Goal: Book appointment/travel/reservation

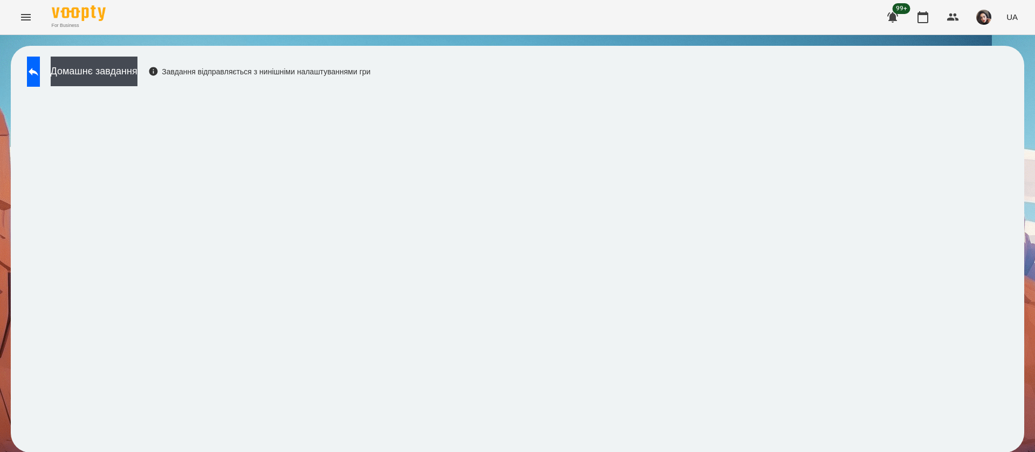
scroll to position [1, 0]
click at [32, 75] on button at bounding box center [33, 72] width 13 height 30
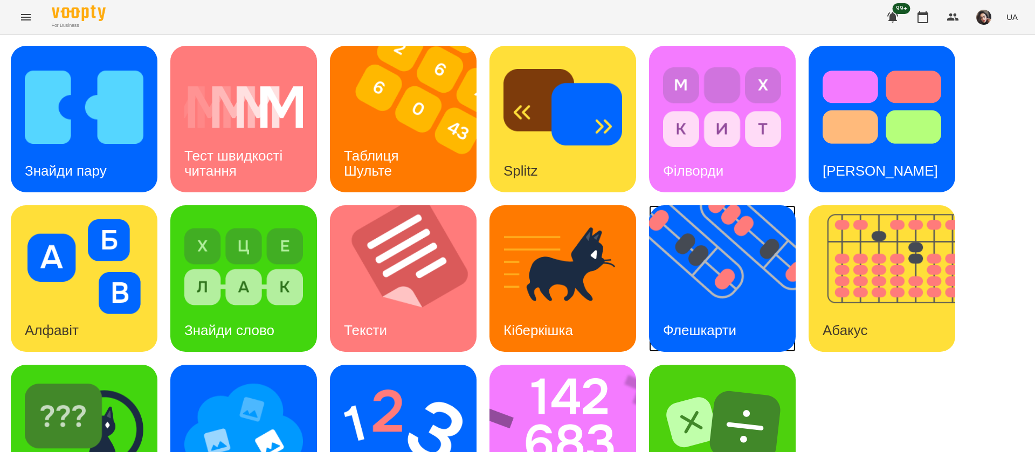
click at [720, 293] on img at bounding box center [729, 278] width 160 height 147
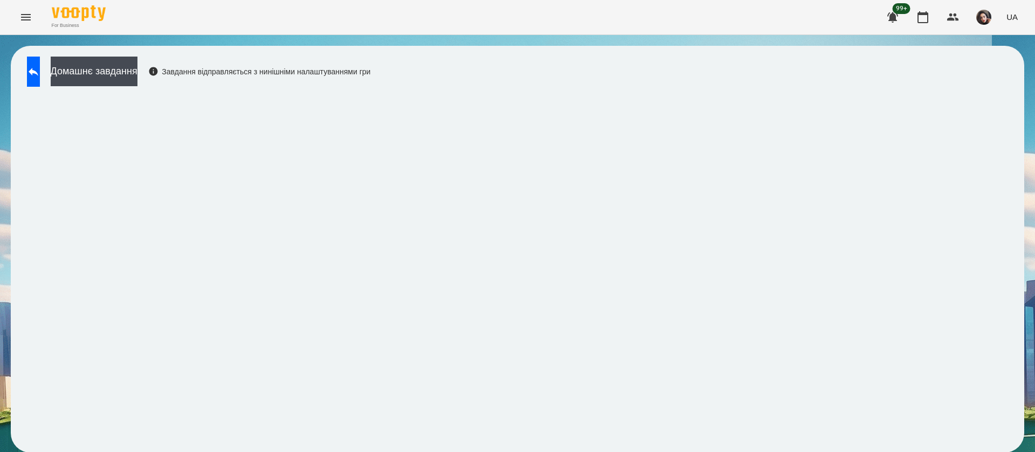
scroll to position [1, 0]
click at [40, 71] on icon at bounding box center [33, 71] width 13 height 13
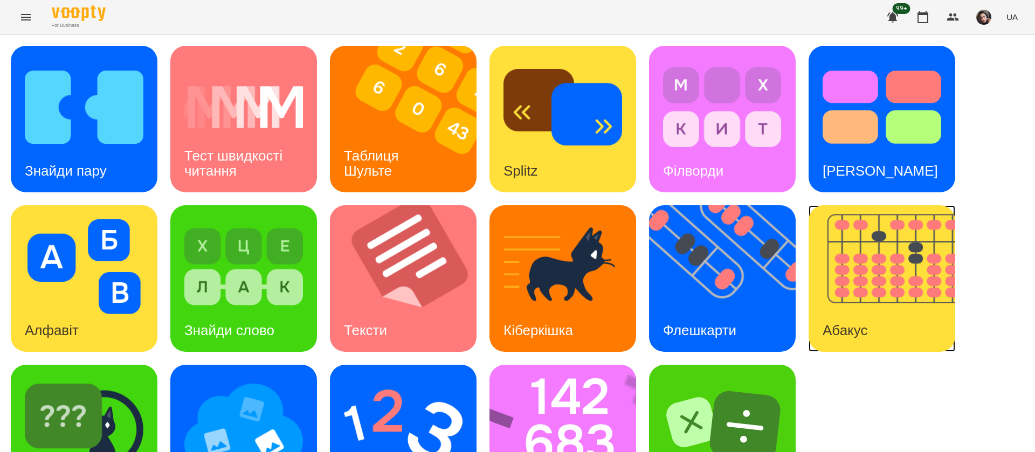
click at [871, 256] on img at bounding box center [889, 278] width 160 height 147
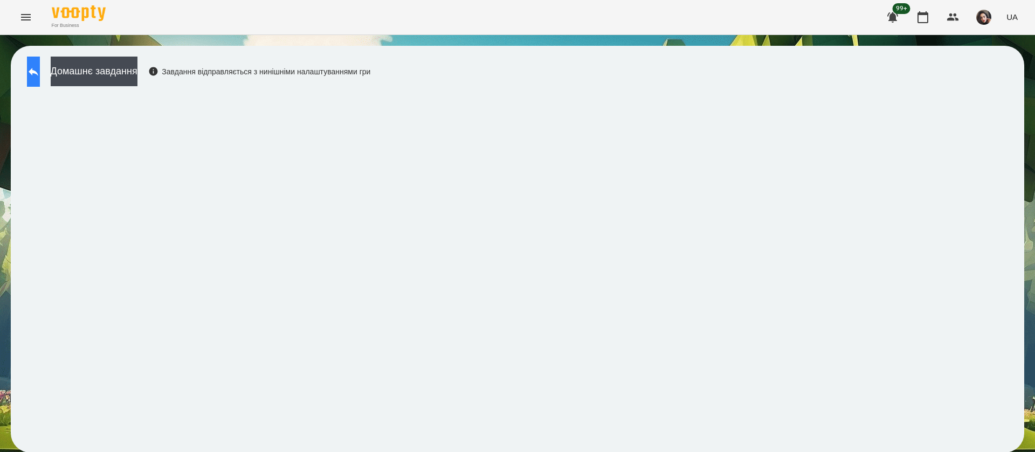
click at [37, 72] on button at bounding box center [33, 72] width 13 height 30
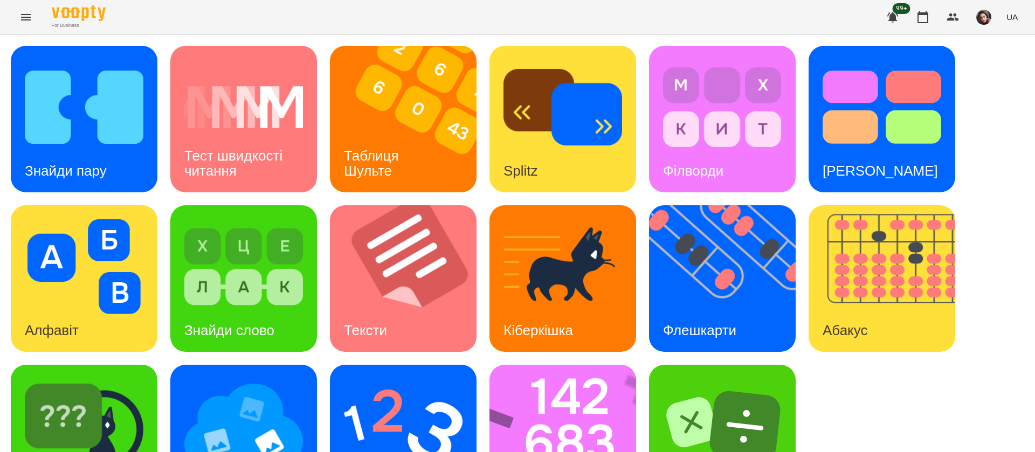
scroll to position [70, 0]
click at [539, 365] on img at bounding box center [569, 438] width 161 height 147
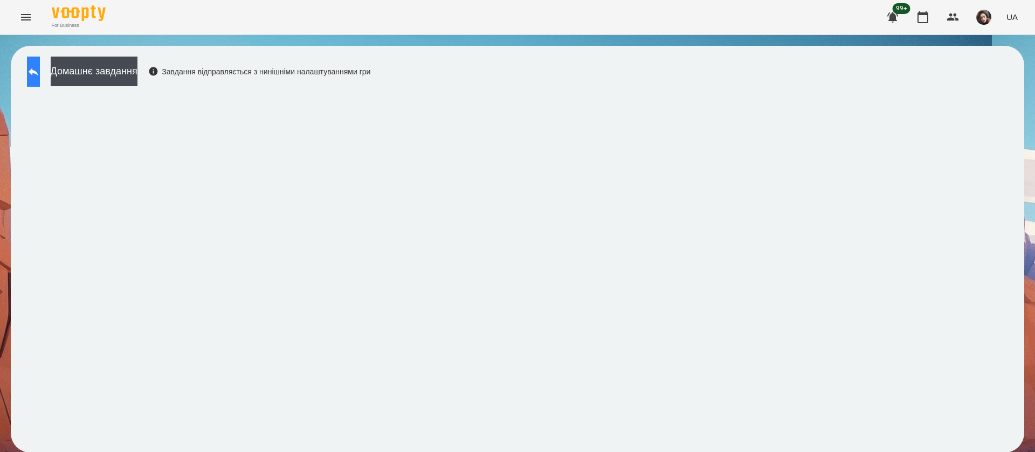
click at [36, 73] on button at bounding box center [33, 72] width 13 height 30
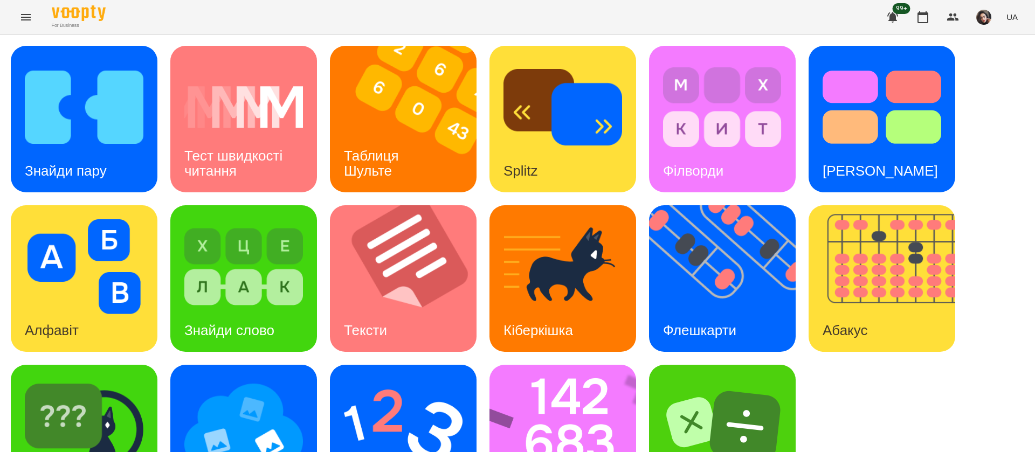
scroll to position [70, 0]
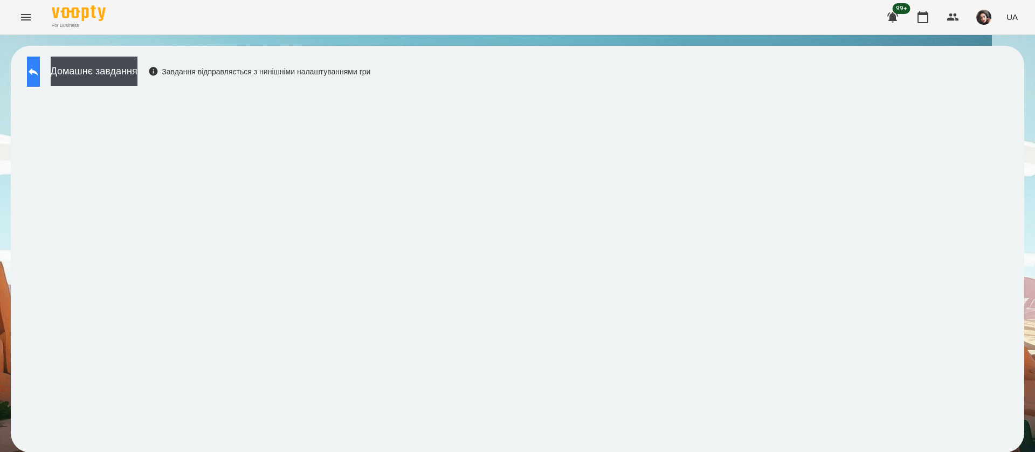
click at [40, 65] on button at bounding box center [33, 72] width 13 height 30
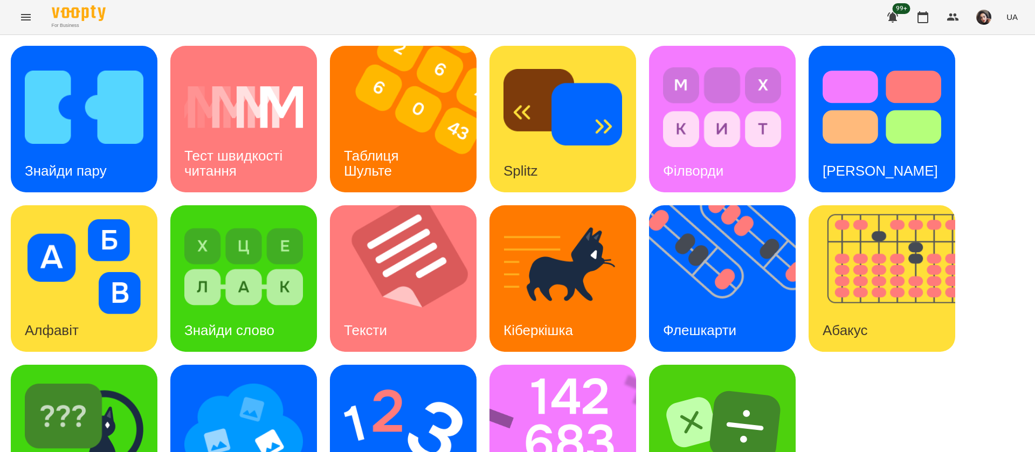
scroll to position [70, 0]
click at [384, 379] on img at bounding box center [403, 426] width 119 height 95
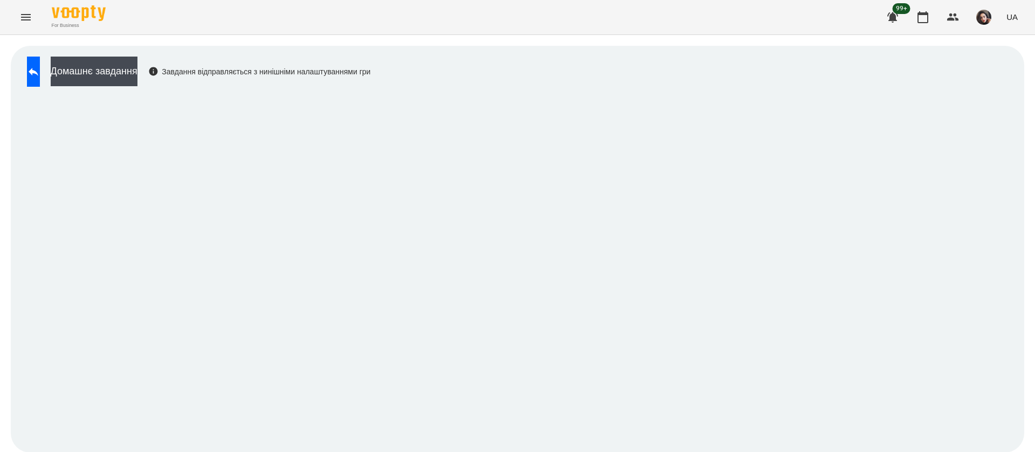
scroll to position [1, 0]
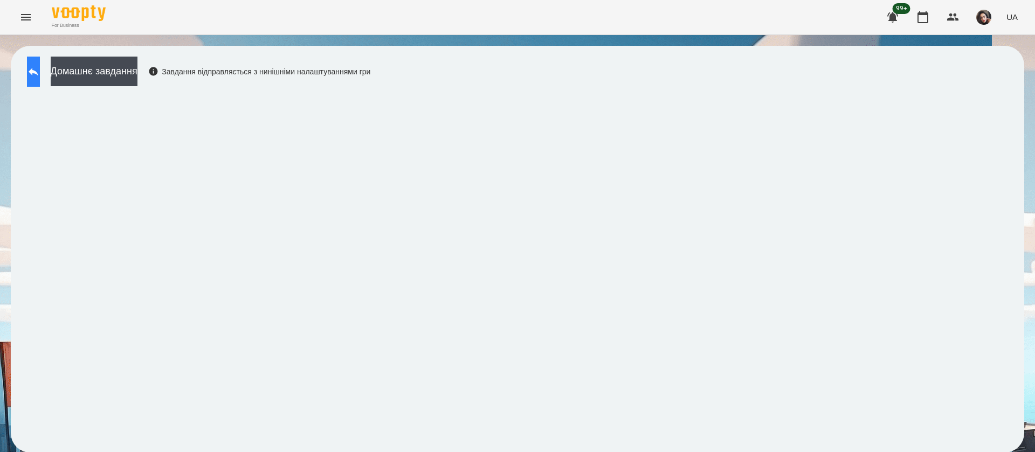
click at [40, 73] on icon at bounding box center [33, 71] width 13 height 13
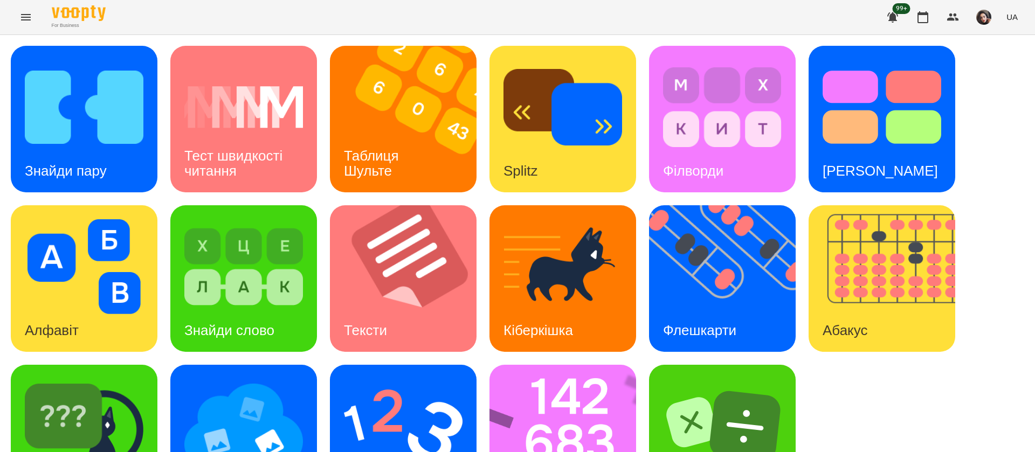
scroll to position [70, 0]
click at [113, 379] on img at bounding box center [84, 426] width 119 height 95
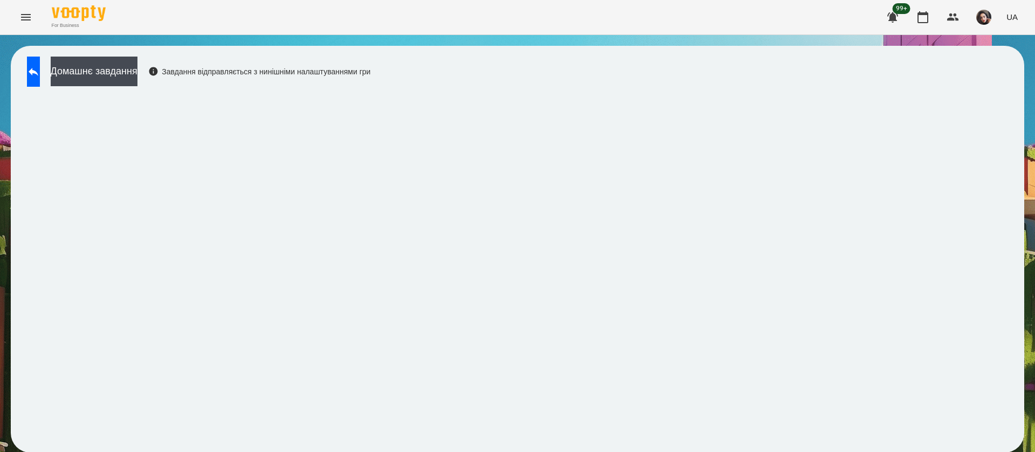
scroll to position [1, 0]
click at [38, 66] on icon at bounding box center [33, 71] width 13 height 13
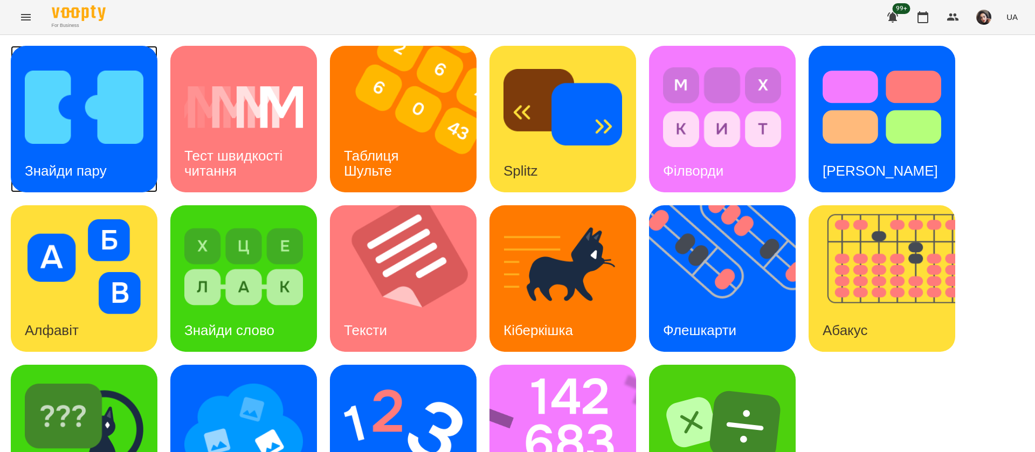
click at [100, 144] on img at bounding box center [84, 107] width 119 height 95
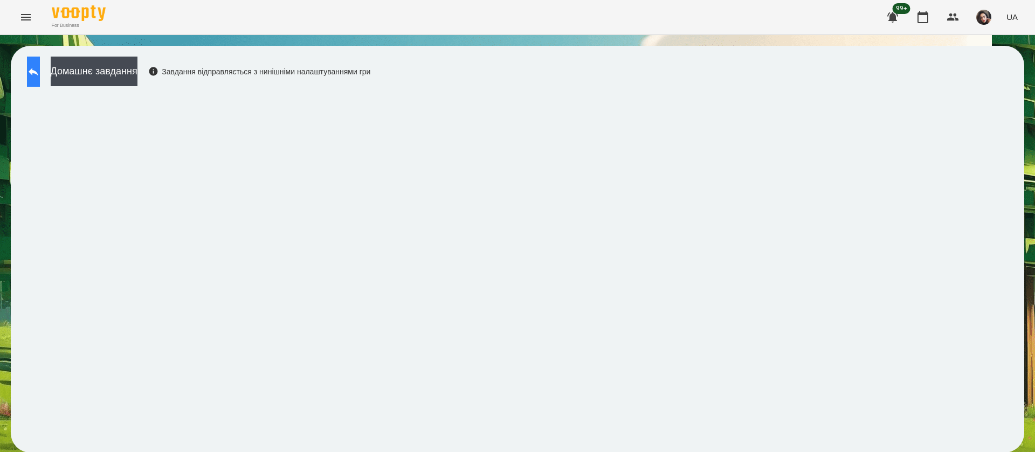
click at [33, 75] on button at bounding box center [33, 72] width 13 height 30
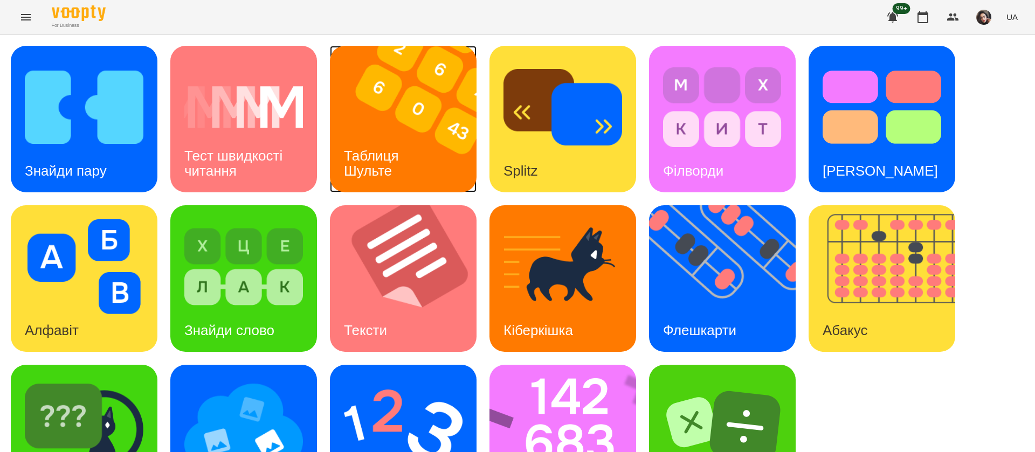
click at [383, 121] on img at bounding box center [410, 119] width 160 height 147
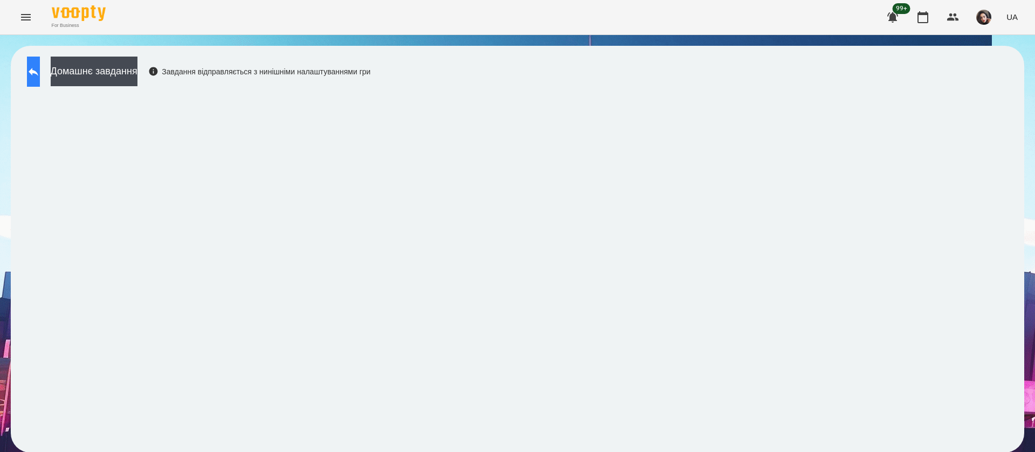
click at [39, 69] on icon at bounding box center [33, 71] width 13 height 13
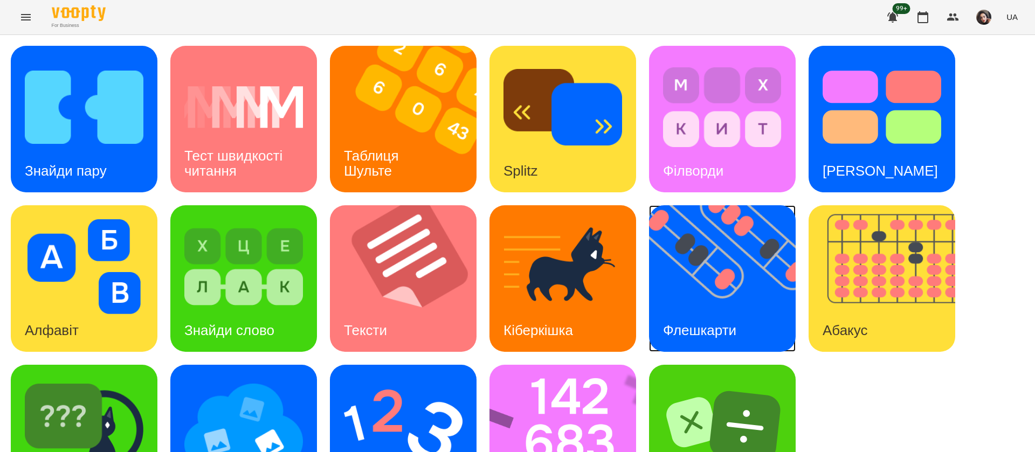
click at [706, 274] on img at bounding box center [729, 278] width 160 height 147
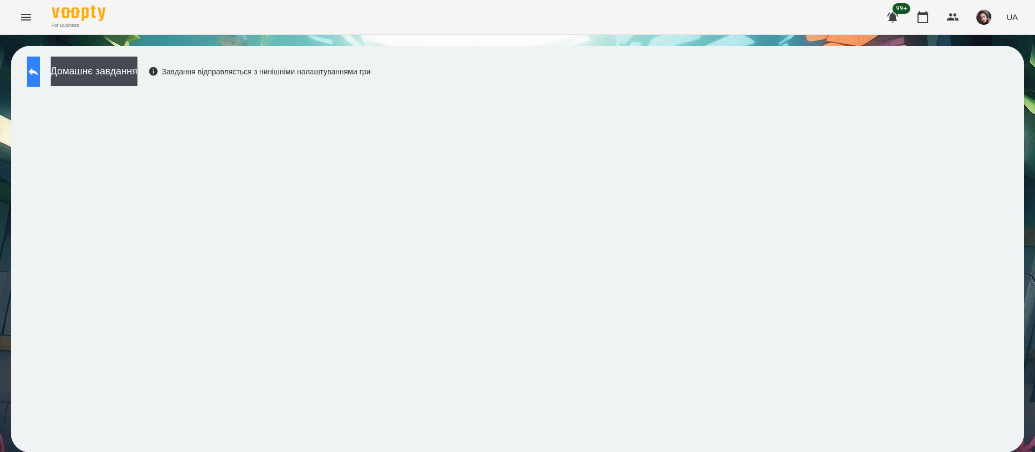
click at [40, 70] on icon at bounding box center [33, 71] width 13 height 13
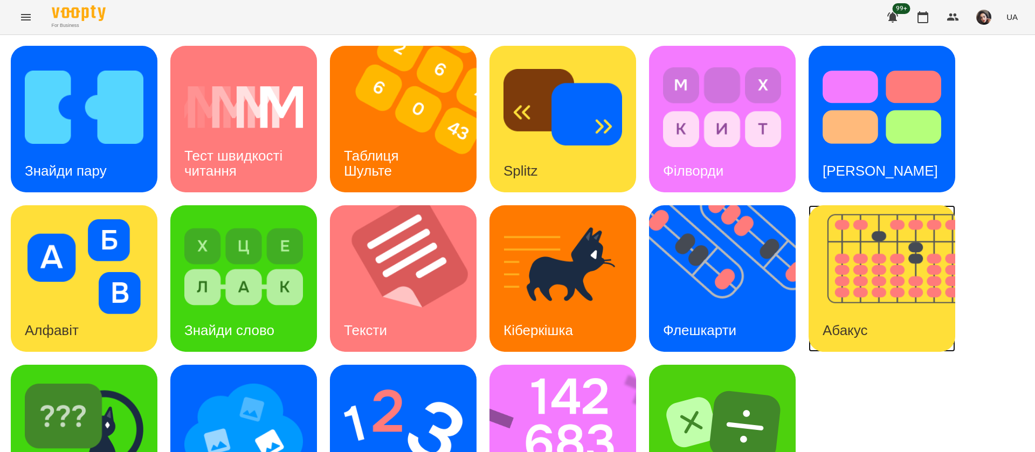
click at [865, 325] on h3 "Абакус" at bounding box center [845, 330] width 45 height 16
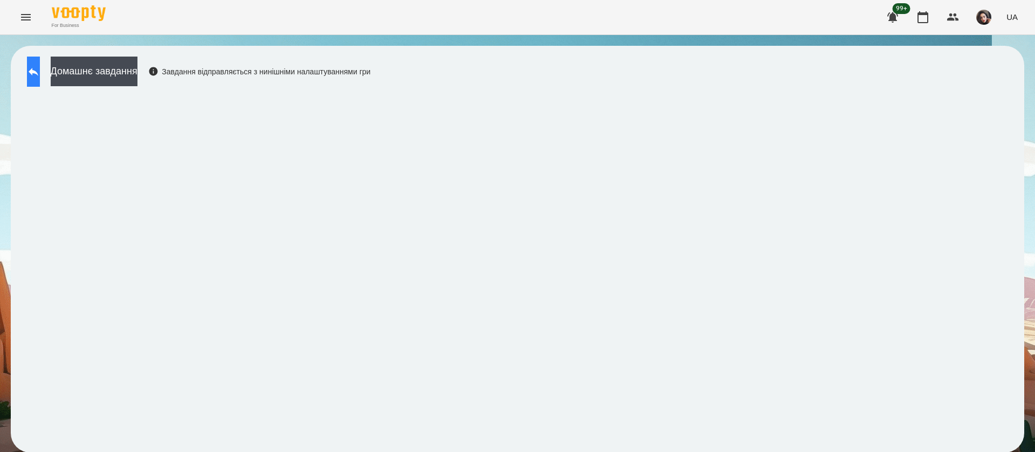
click at [40, 84] on button at bounding box center [33, 72] width 13 height 30
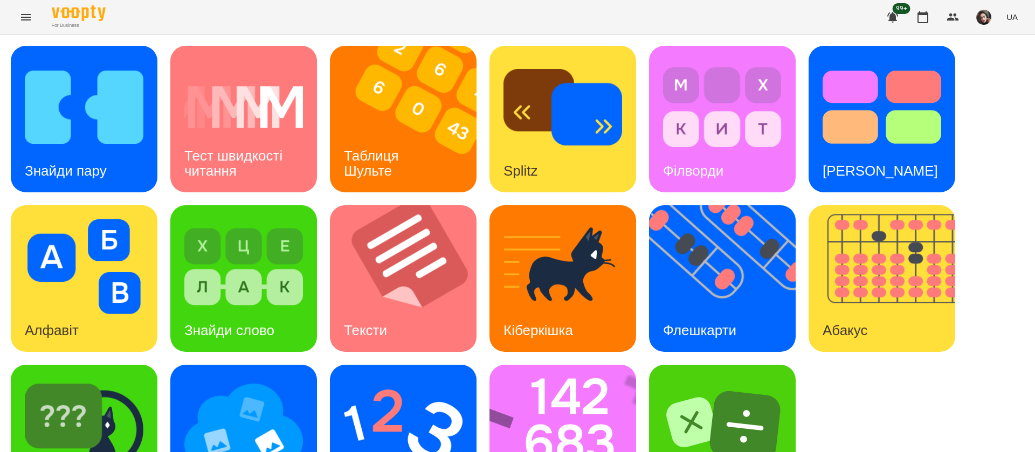
scroll to position [70, 0]
click at [548, 365] on img at bounding box center [569, 438] width 161 height 147
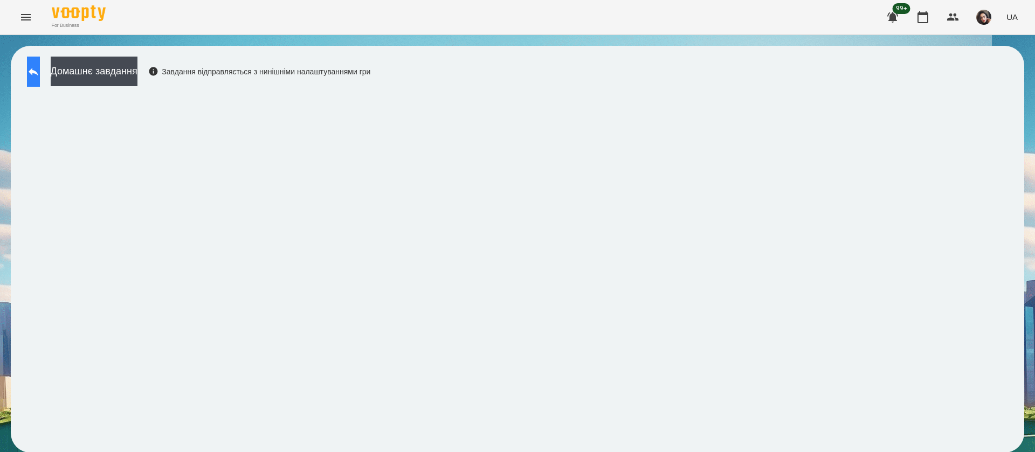
click at [38, 73] on icon at bounding box center [34, 72] width 10 height 8
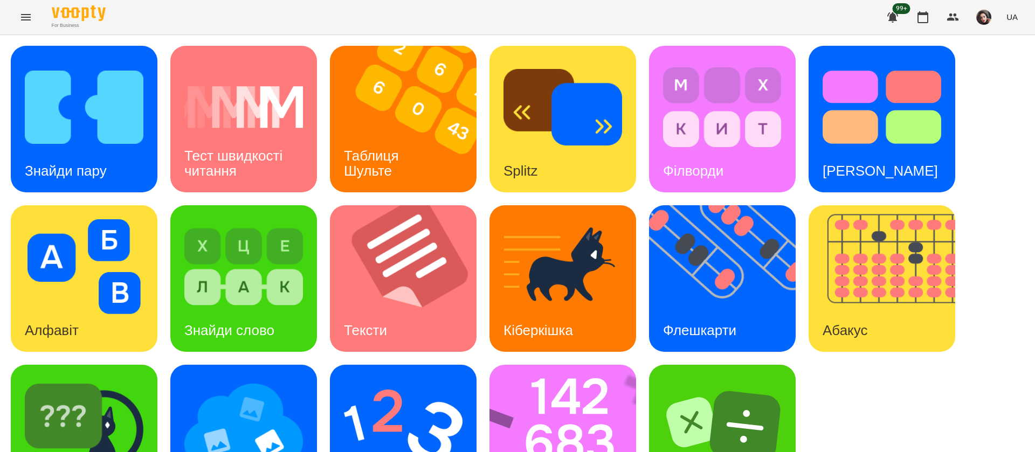
scroll to position [70, 0]
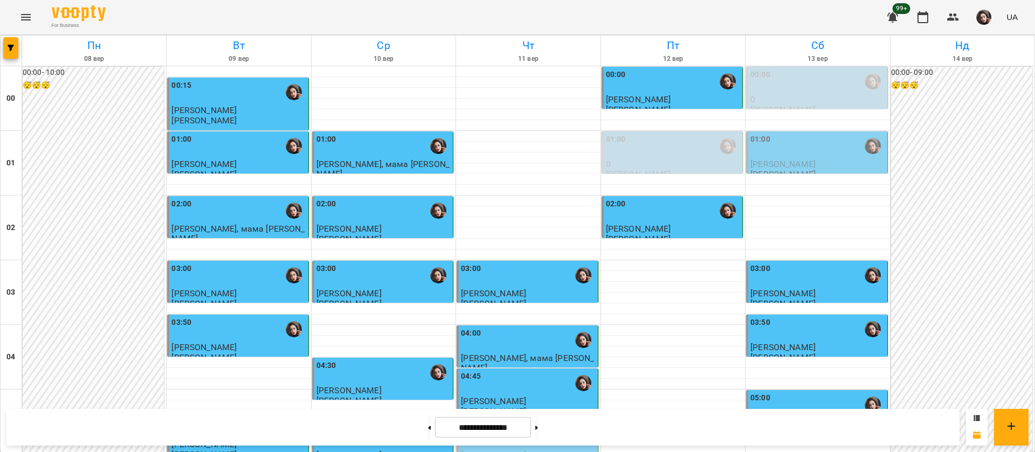
scroll to position [566, 0]
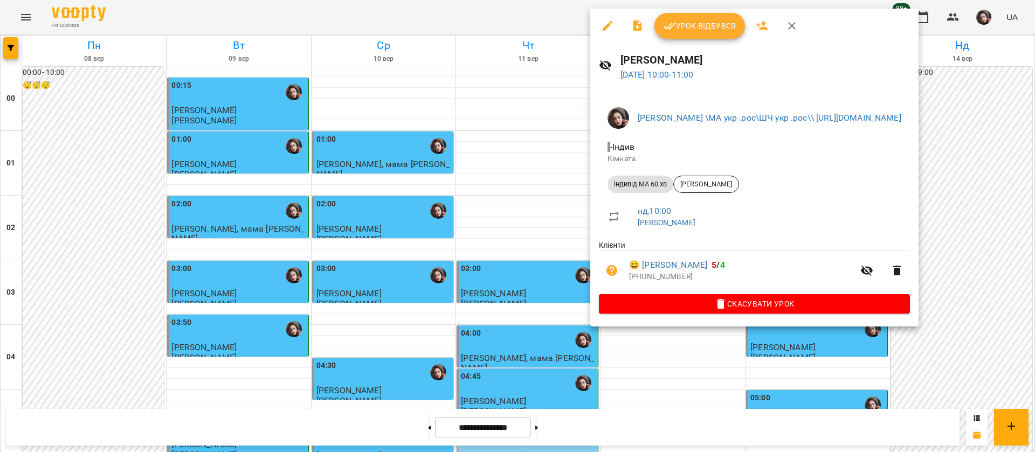
click at [495, 20] on div at bounding box center [517, 226] width 1035 height 452
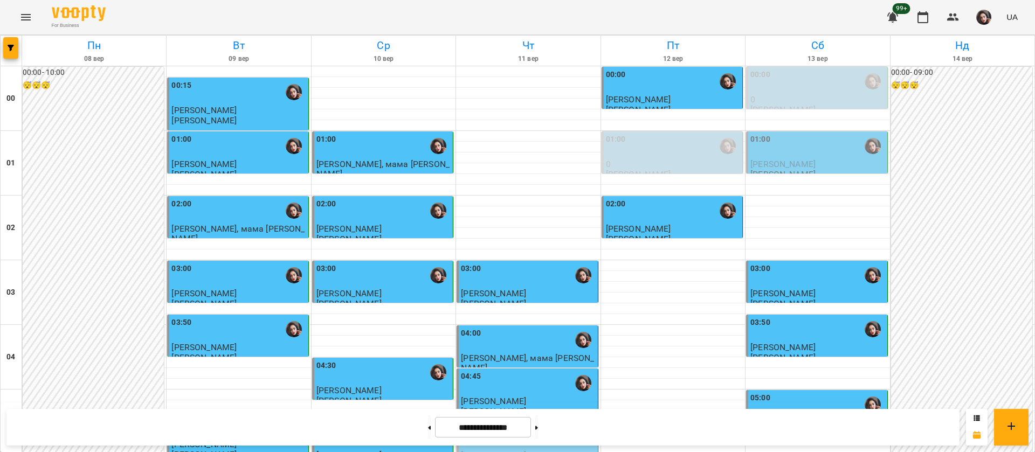
scroll to position [647, 0]
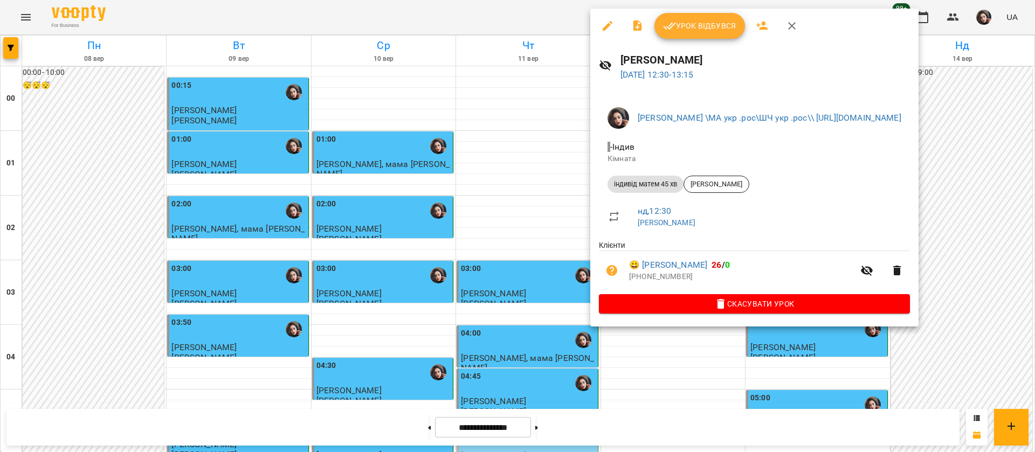
click at [456, 7] on div at bounding box center [517, 226] width 1035 height 452
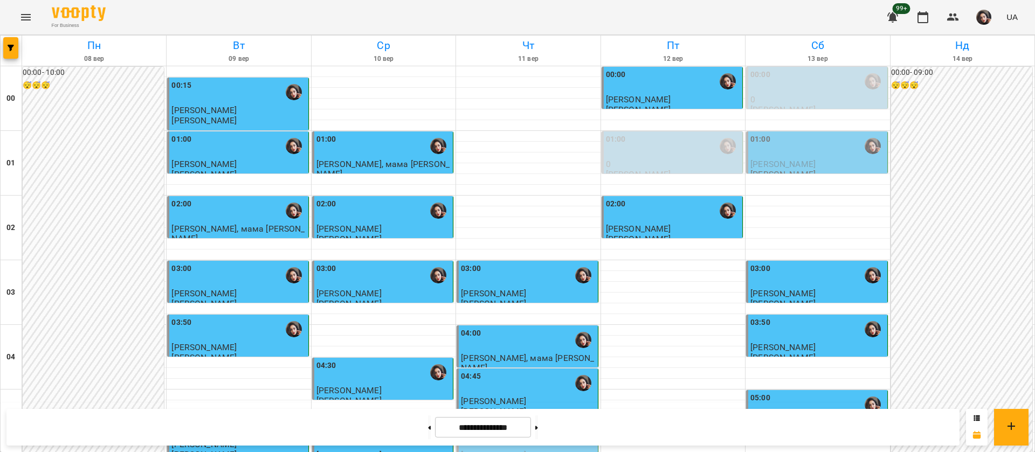
scroll to position [1213, 0]
click at [538, 431] on button at bounding box center [536, 428] width 3 height 24
type input "**********"
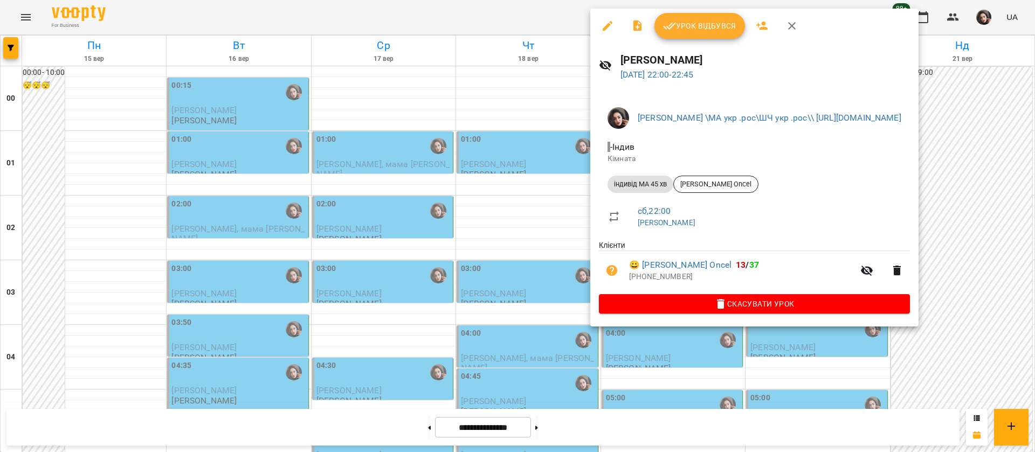
click at [506, 15] on div at bounding box center [517, 226] width 1035 height 452
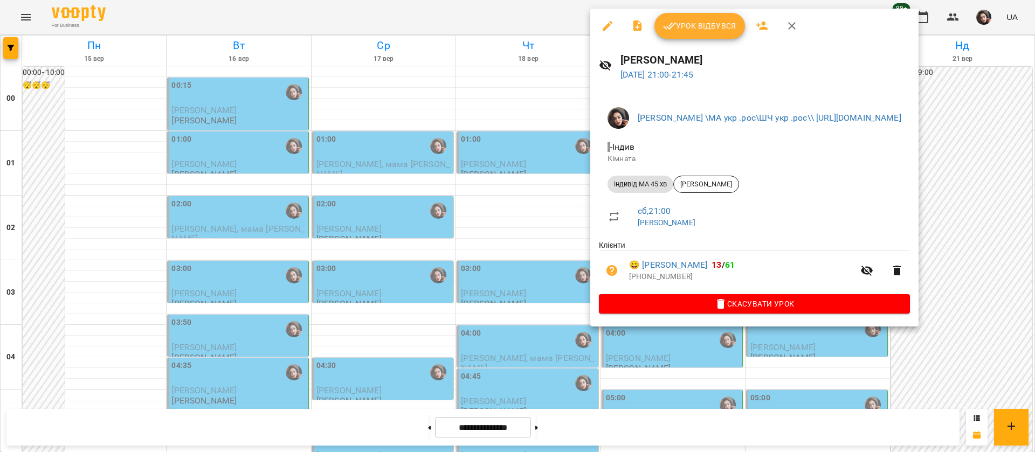
click at [505, 13] on div at bounding box center [517, 226] width 1035 height 452
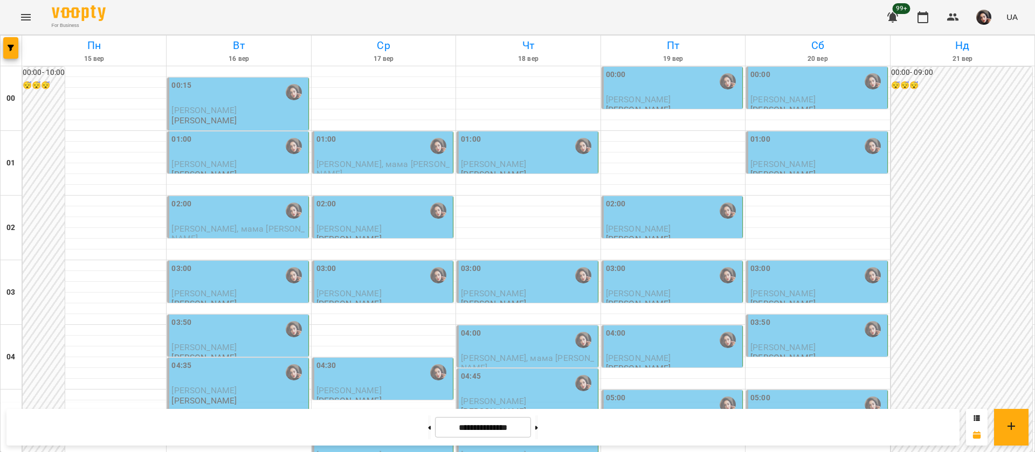
scroll to position [1051, 0]
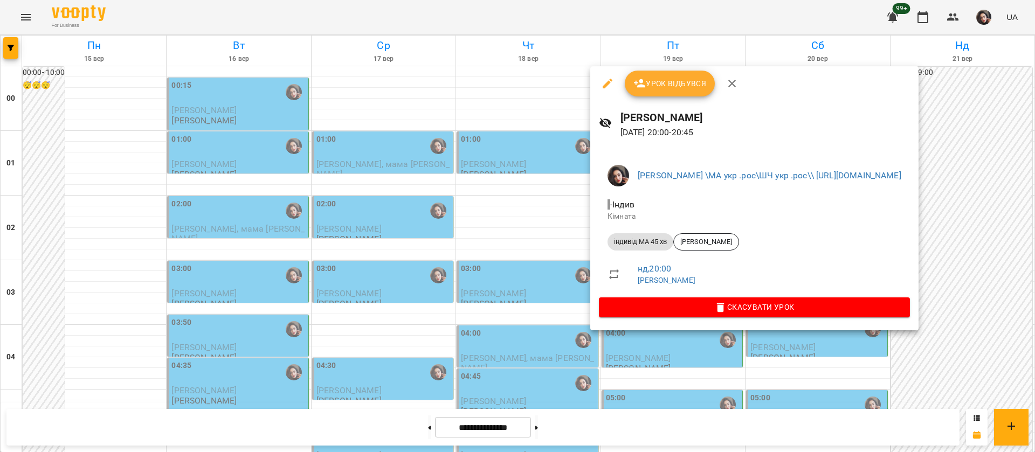
click at [547, 6] on div at bounding box center [517, 226] width 1035 height 452
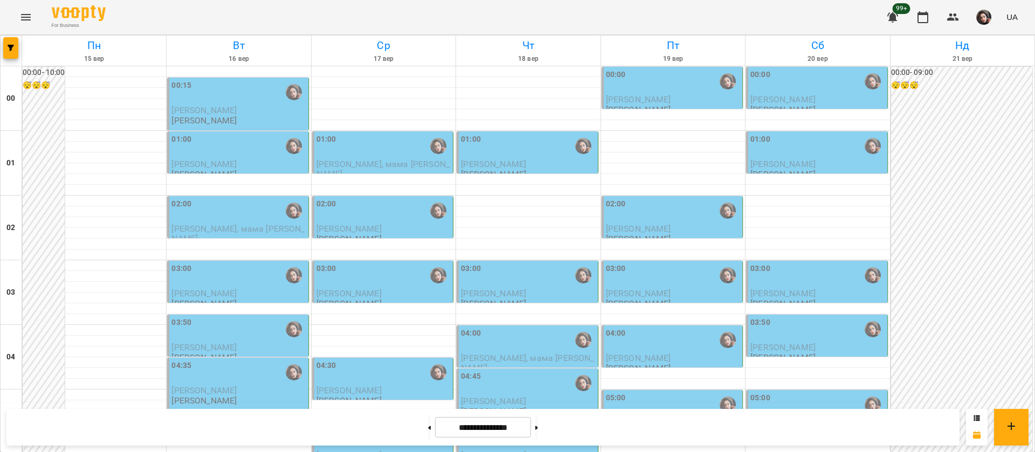
scroll to position [243, 0]
click at [424, 439] on div at bounding box center [429, 428] width 11 height 24
click at [428, 432] on button at bounding box center [429, 428] width 3 height 24
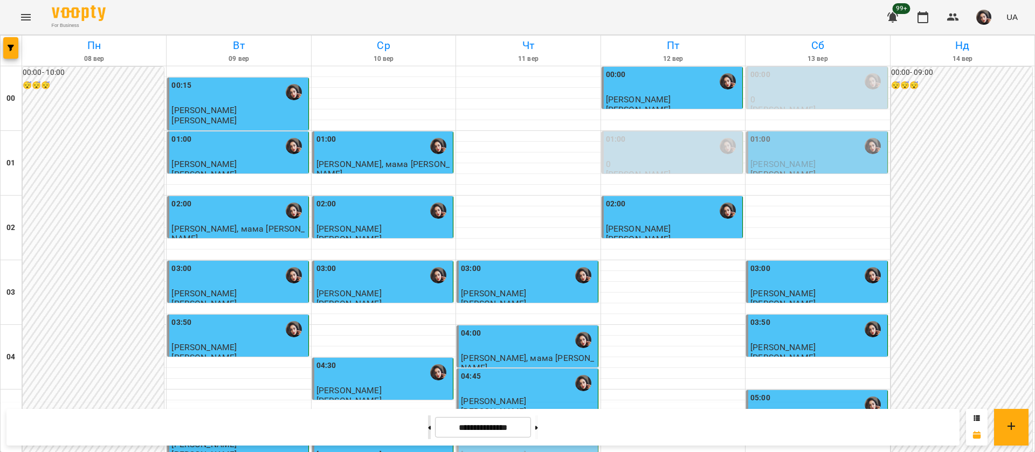
click at [428, 416] on button at bounding box center [429, 428] width 3 height 24
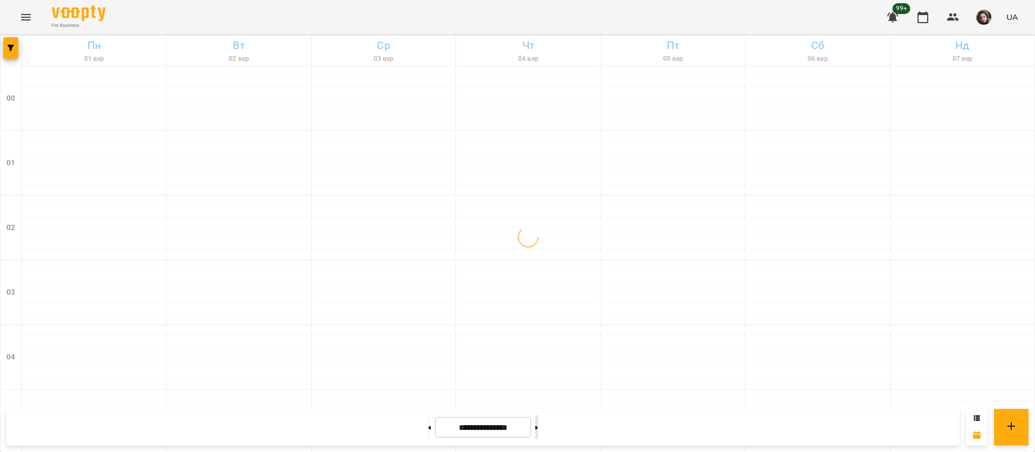
click at [538, 427] on icon at bounding box center [536, 428] width 3 height 4
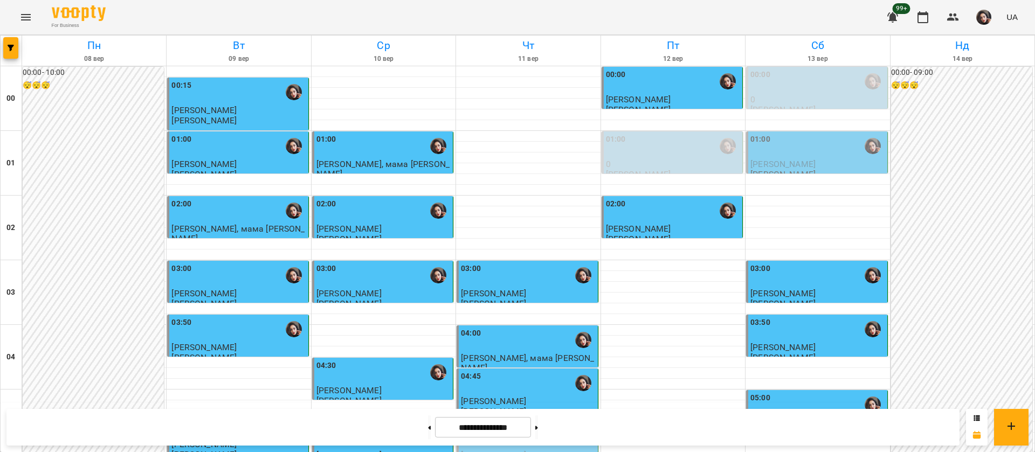
scroll to position [972, 0]
click at [538, 434] on button at bounding box center [536, 428] width 3 height 24
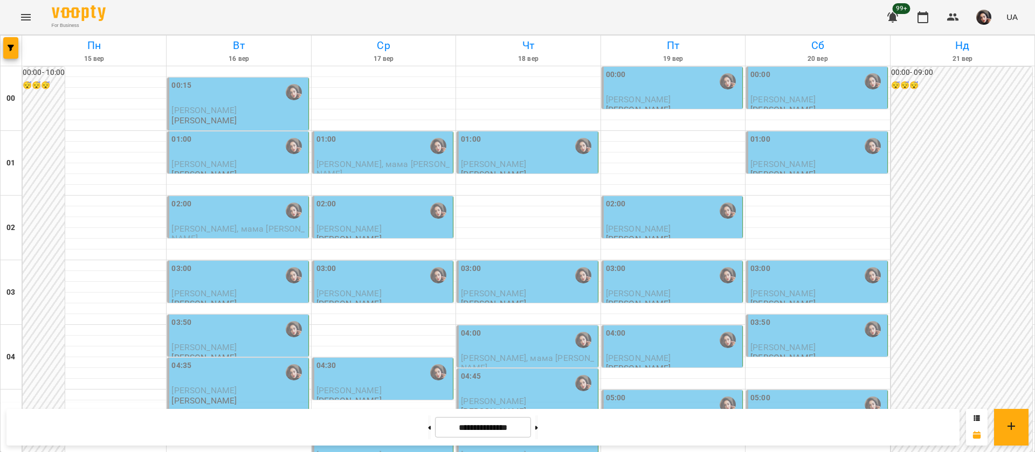
scroll to position [1215, 0]
click at [538, 433] on button at bounding box center [536, 428] width 3 height 24
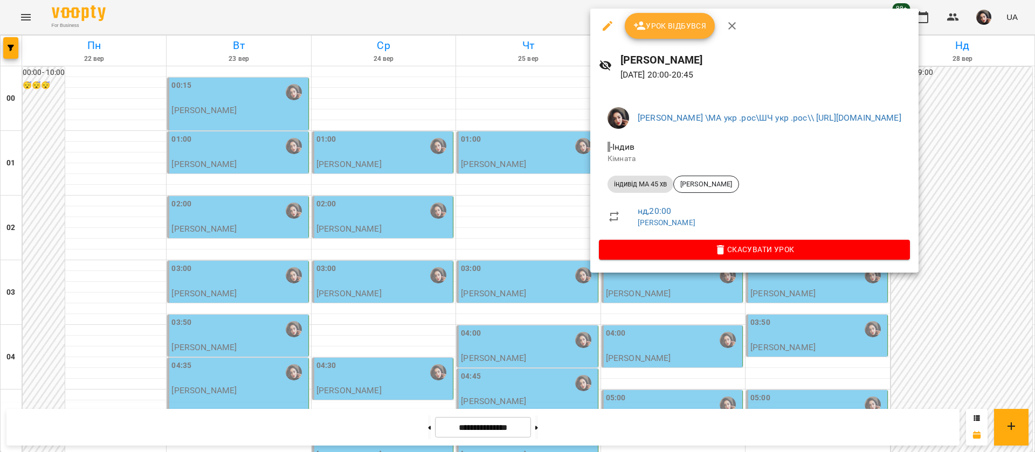
drag, startPoint x: 550, startPoint y: 24, endPoint x: 576, endPoint y: 34, distance: 27.8
click at [550, 23] on div at bounding box center [517, 226] width 1035 height 452
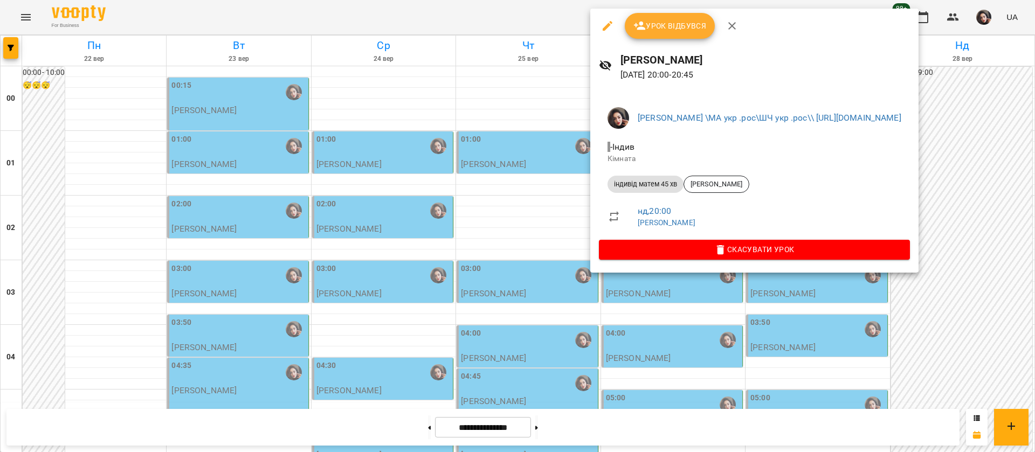
click at [487, 12] on div at bounding box center [517, 226] width 1035 height 452
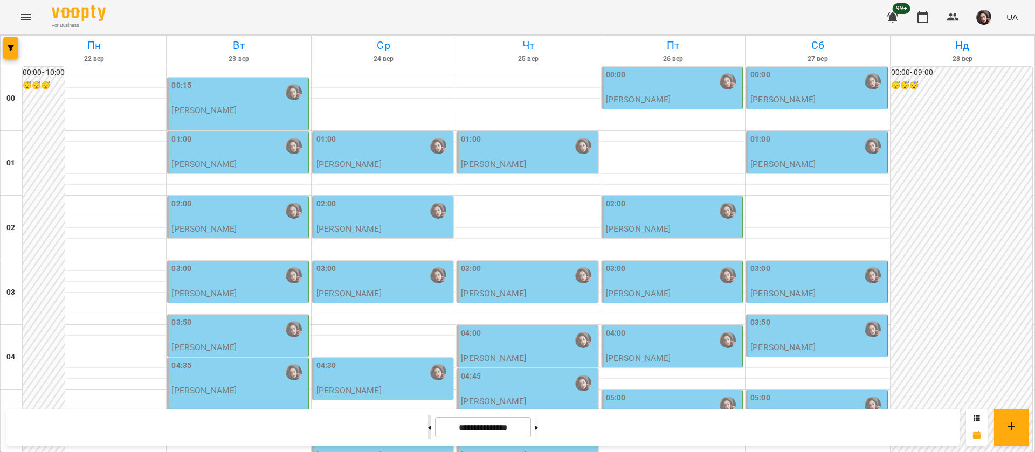
click at [428, 438] on button at bounding box center [429, 428] width 3 height 24
type input "**********"
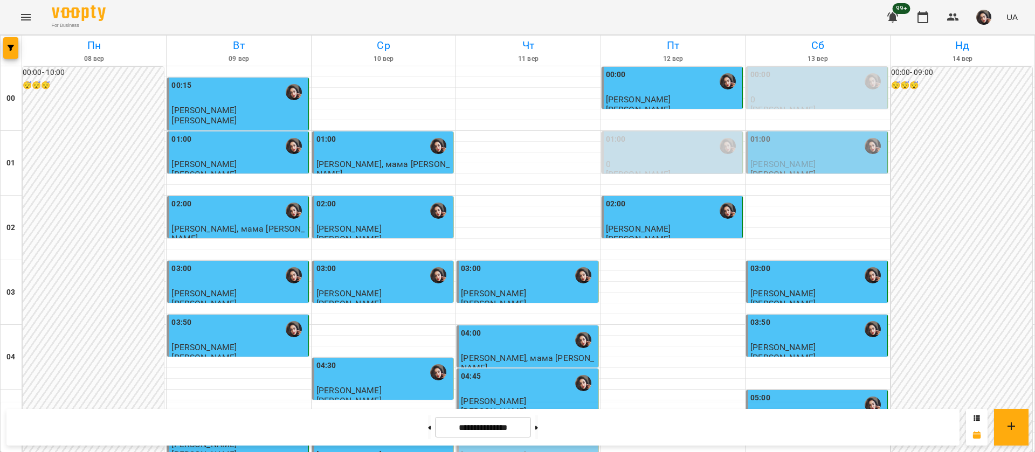
scroll to position [730, 0]
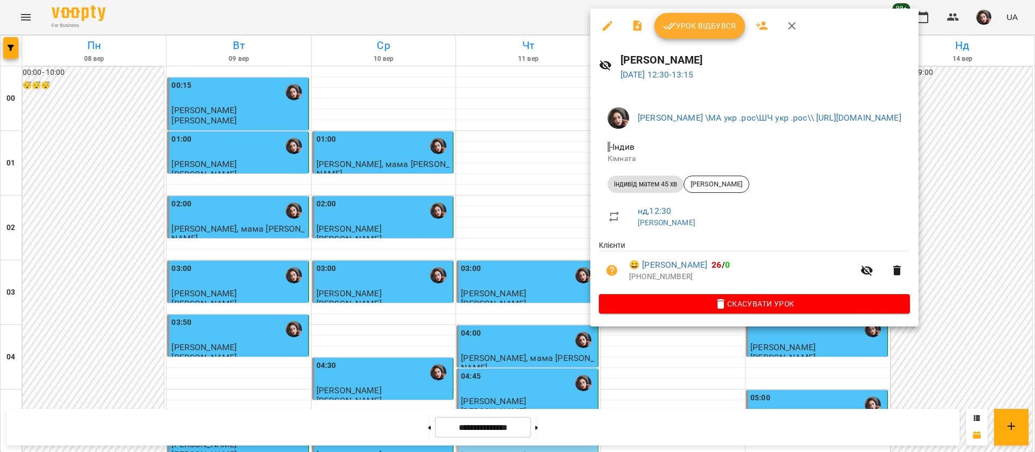
click at [532, 12] on div at bounding box center [517, 226] width 1035 height 452
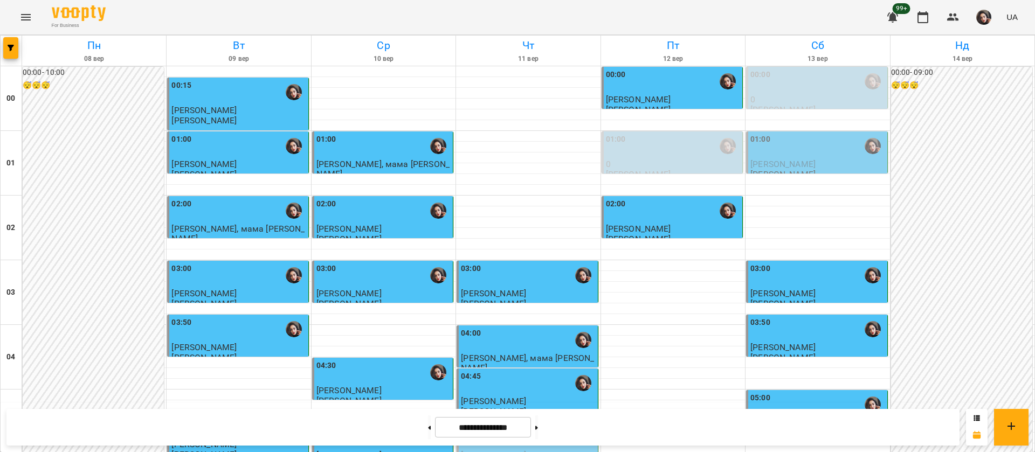
scroll to position [811, 0]
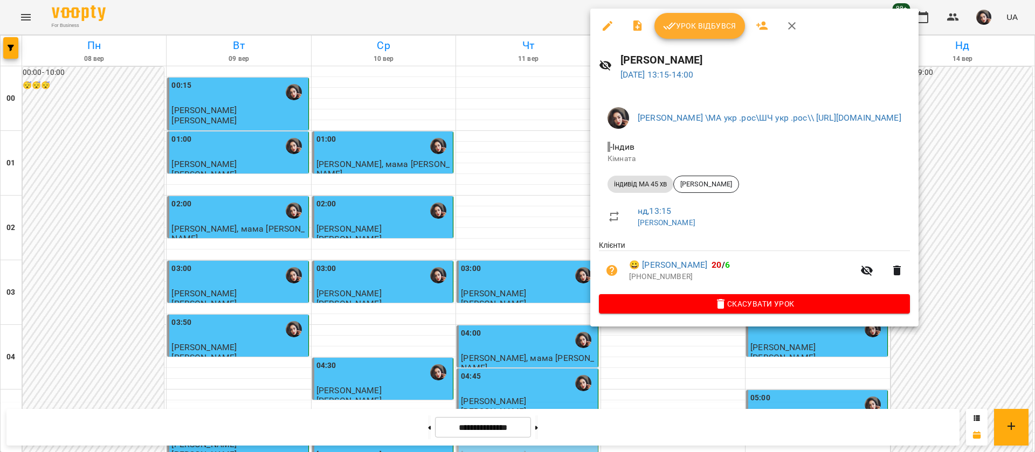
click at [537, 13] on div at bounding box center [517, 226] width 1035 height 452
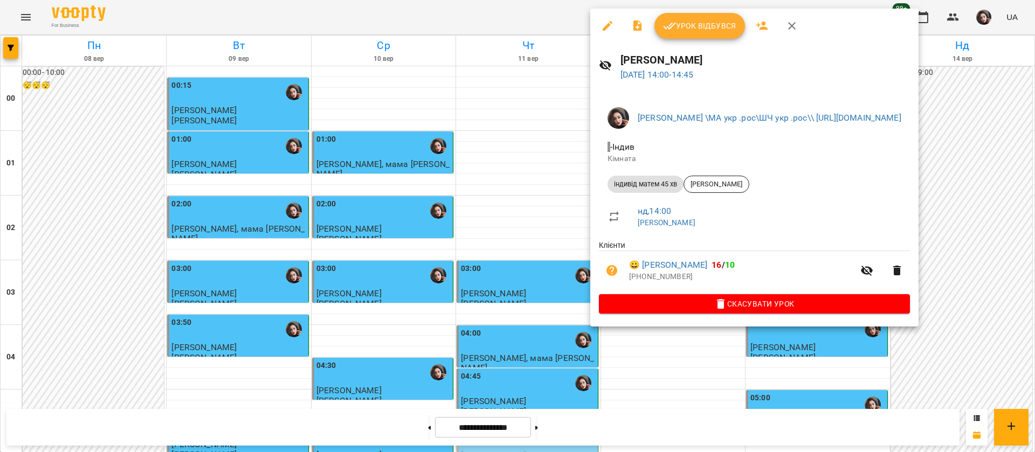
click at [458, 17] on div at bounding box center [517, 226] width 1035 height 452
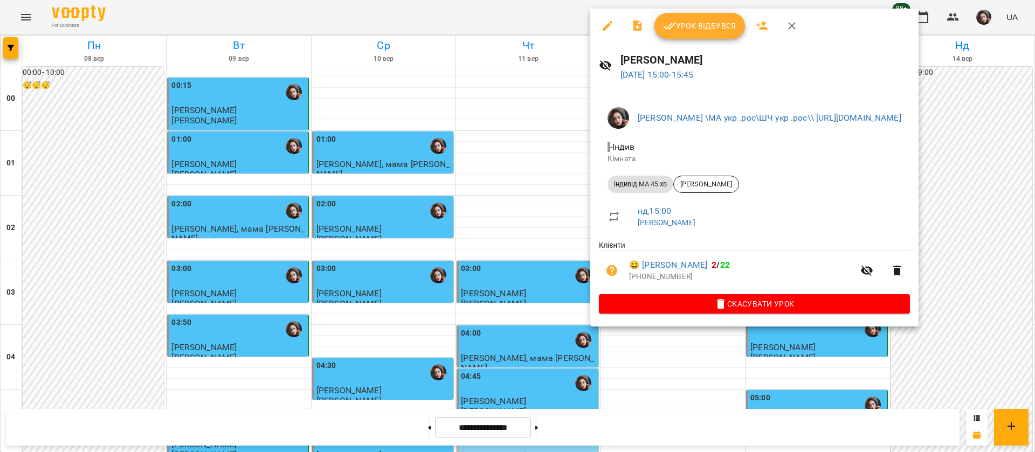
click at [542, 16] on div at bounding box center [517, 226] width 1035 height 452
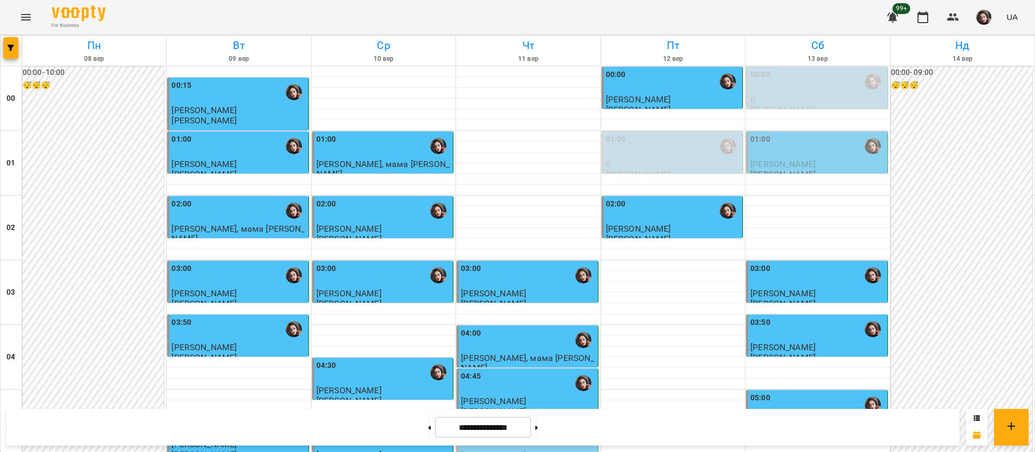
scroll to position [892, 0]
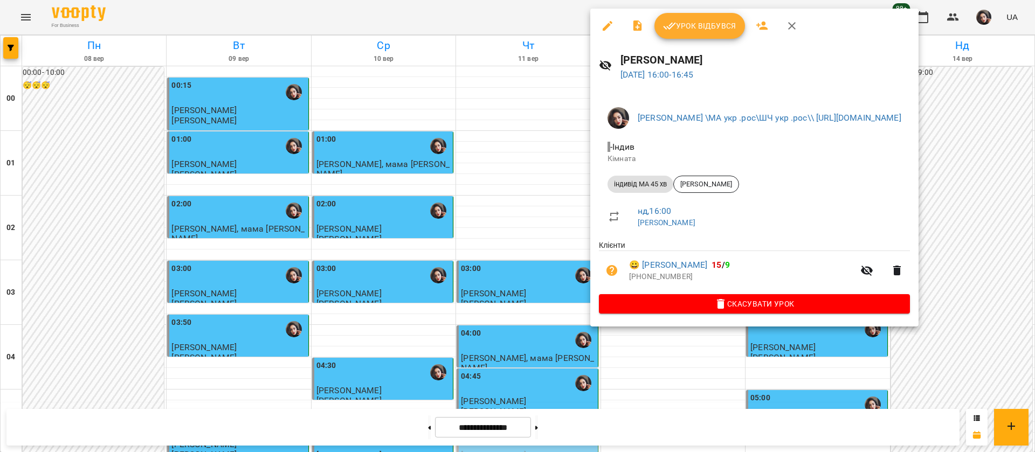
click at [539, 12] on div at bounding box center [517, 226] width 1035 height 452
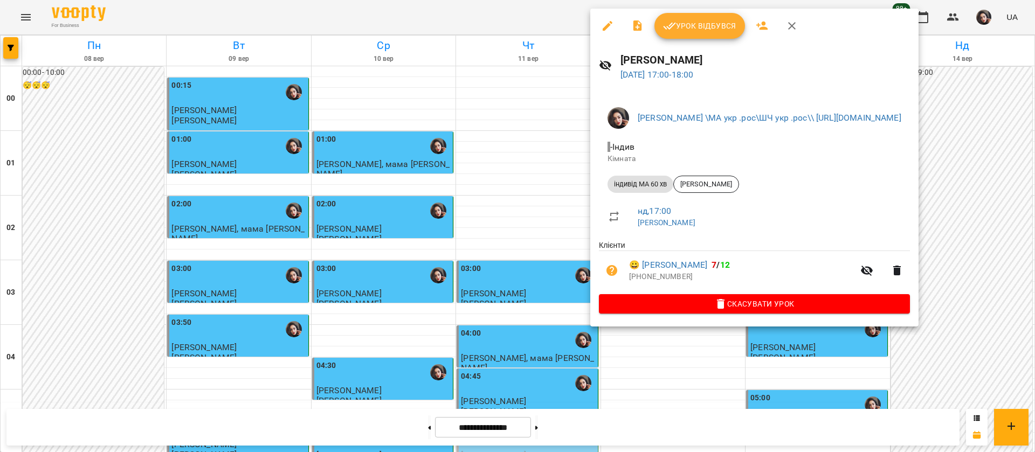
click at [564, 12] on div at bounding box center [517, 226] width 1035 height 452
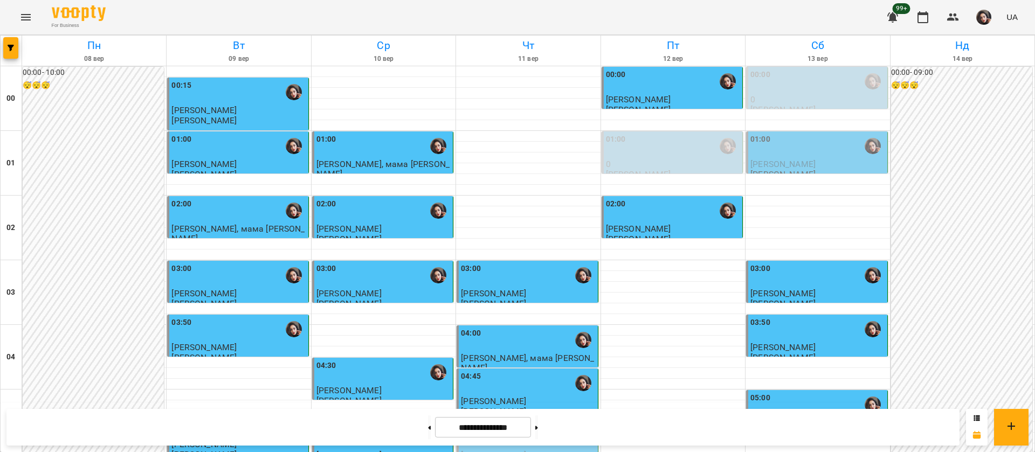
scroll to position [972, 0]
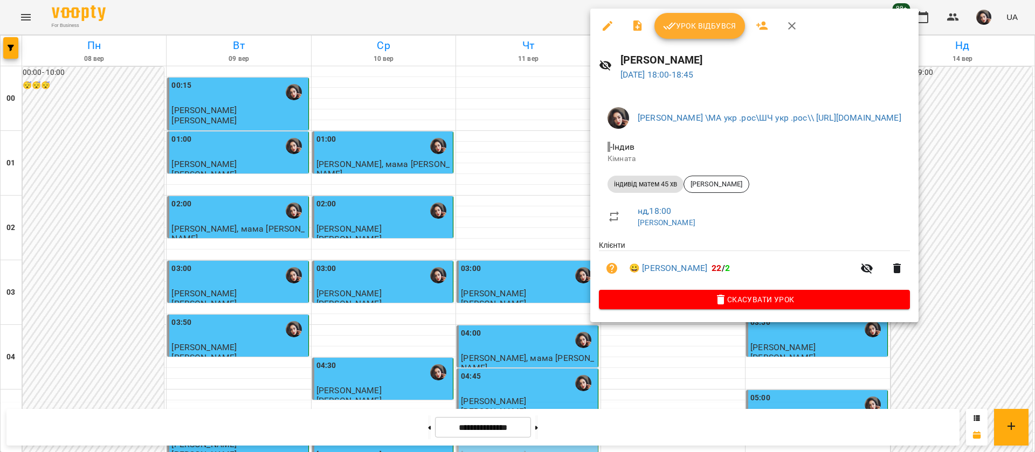
click at [484, 17] on div at bounding box center [517, 226] width 1035 height 452
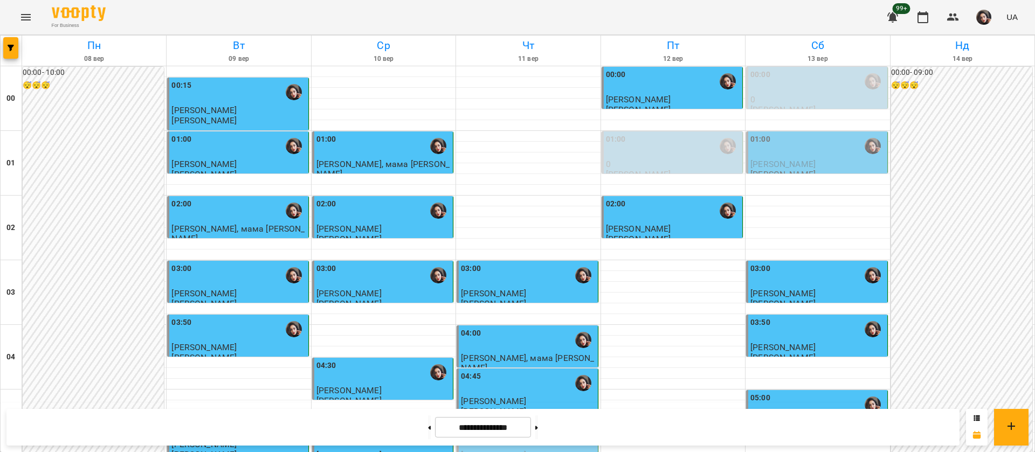
scroll to position [1053, 0]
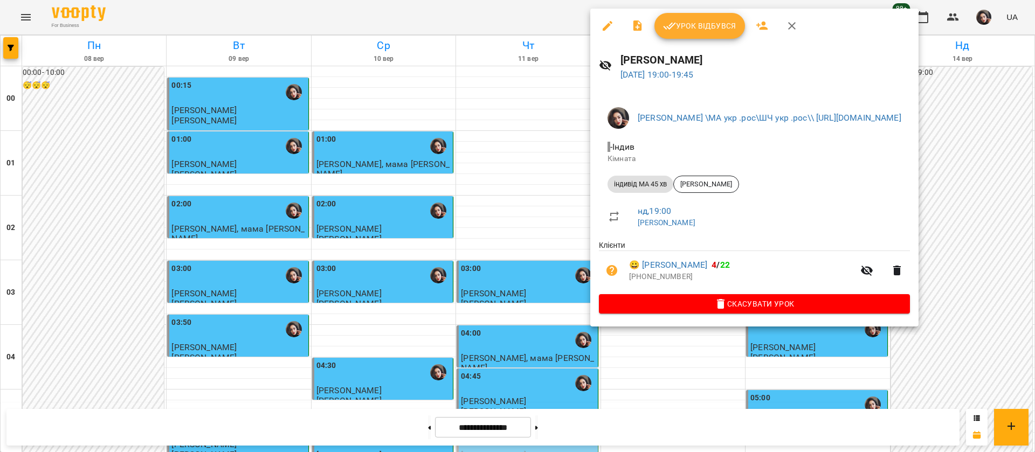
click at [512, 17] on div at bounding box center [517, 226] width 1035 height 452
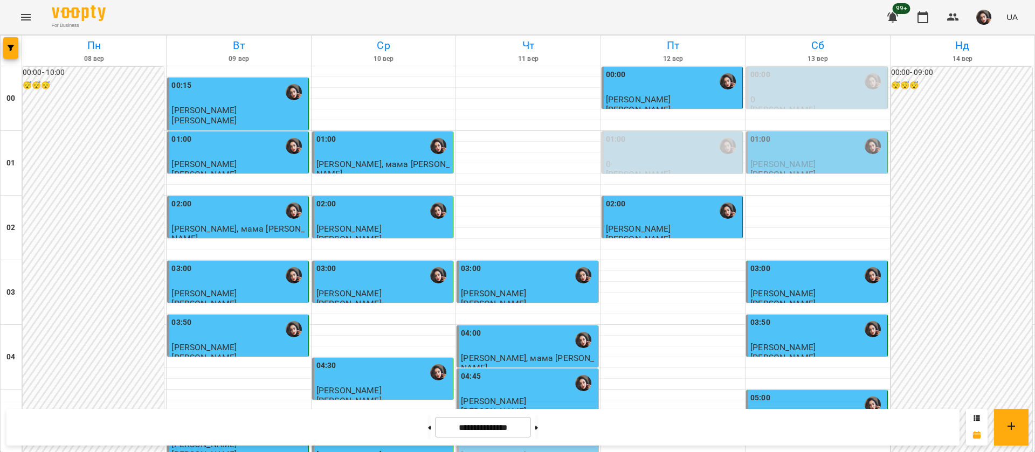
scroll to position [1134, 0]
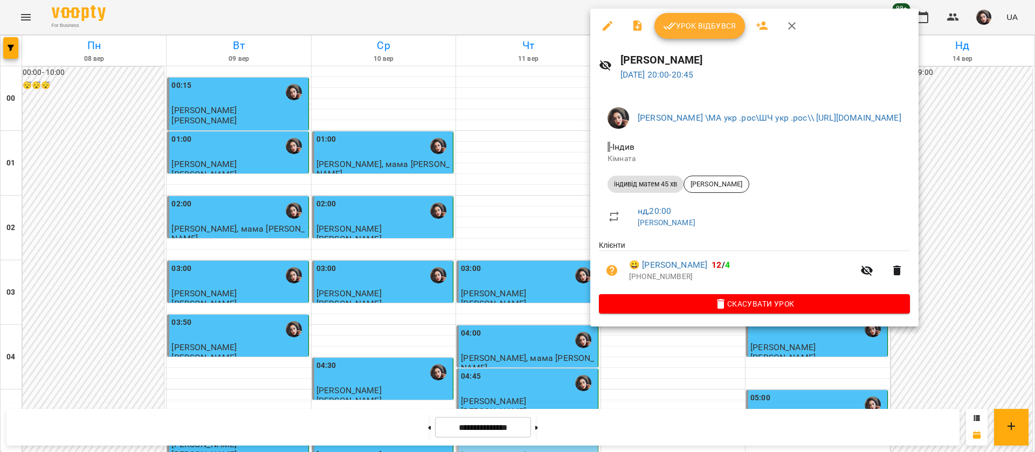
click at [535, 4] on div at bounding box center [517, 226] width 1035 height 452
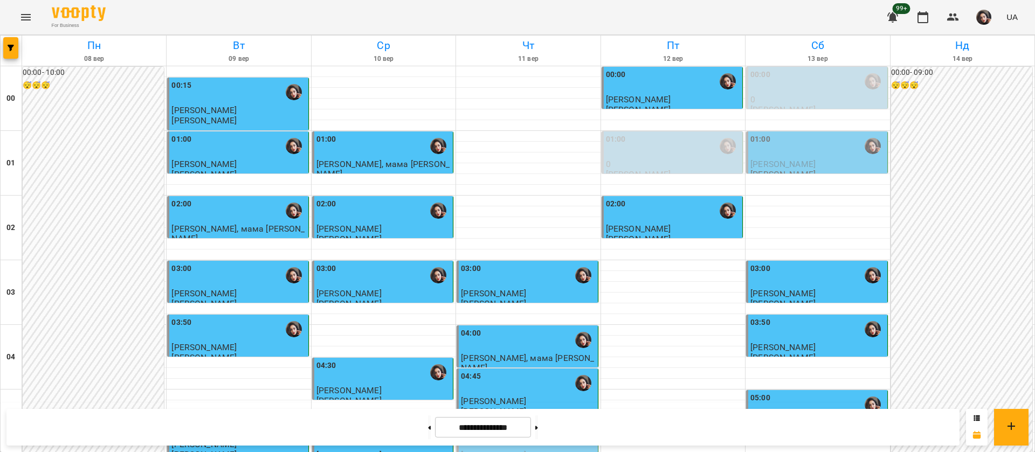
scroll to position [1215, 0]
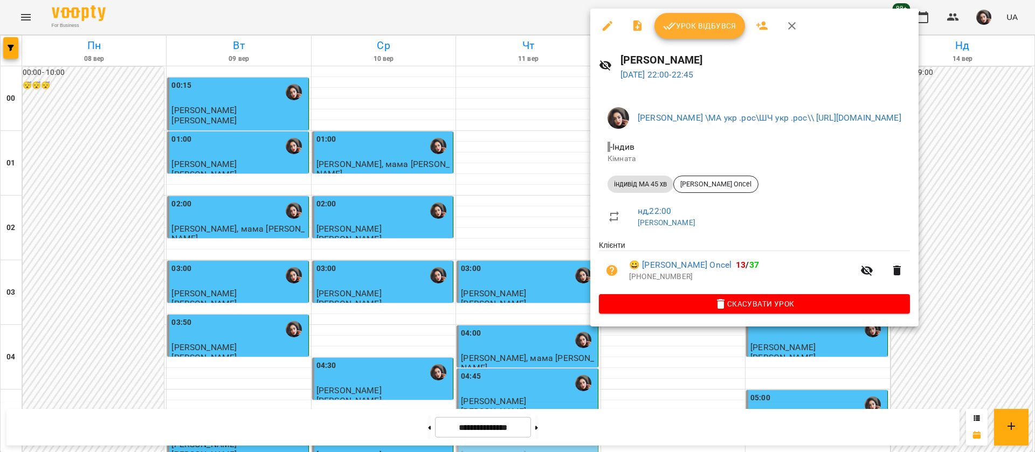
click at [506, 9] on div at bounding box center [517, 226] width 1035 height 452
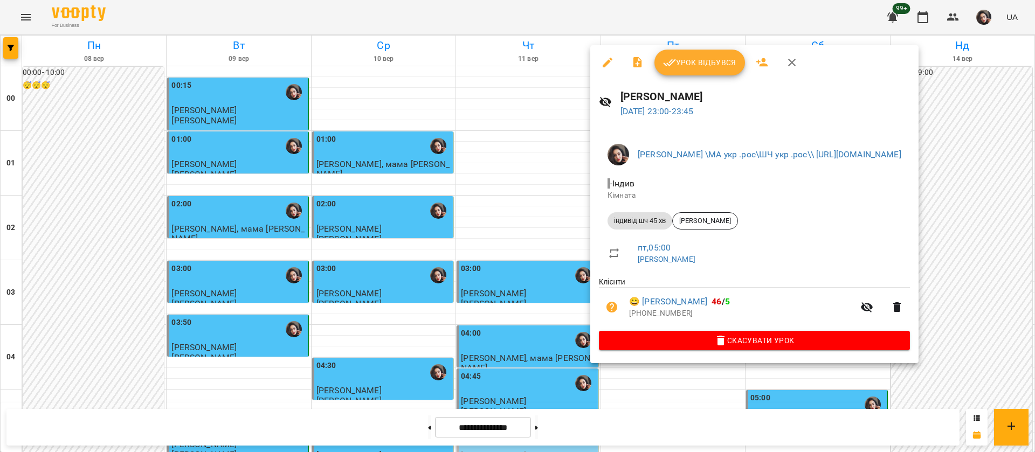
click at [511, 23] on div at bounding box center [517, 226] width 1035 height 452
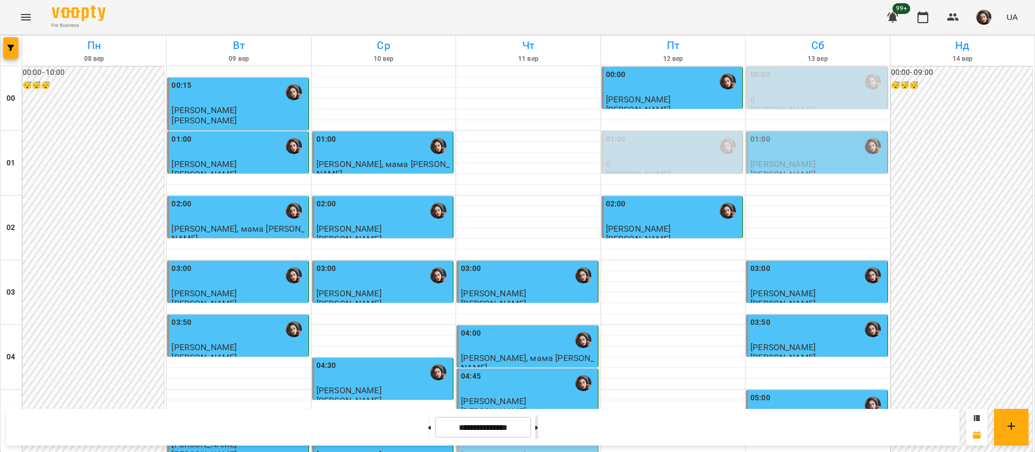
click at [538, 430] on icon at bounding box center [536, 428] width 3 height 4
type input "**********"
